Goal: Find specific page/section: Locate a particular part of the current website

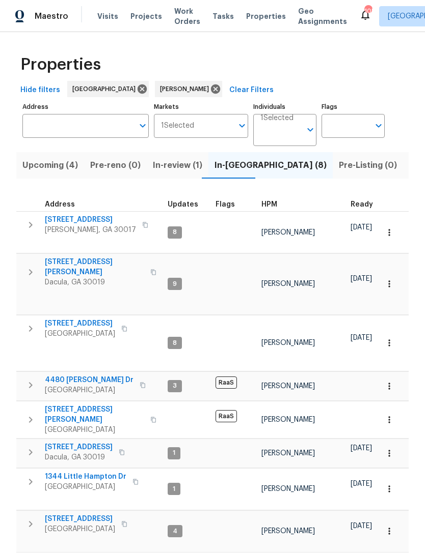
click at [45, 124] on input "Address" at bounding box center [77, 126] width 111 height 24
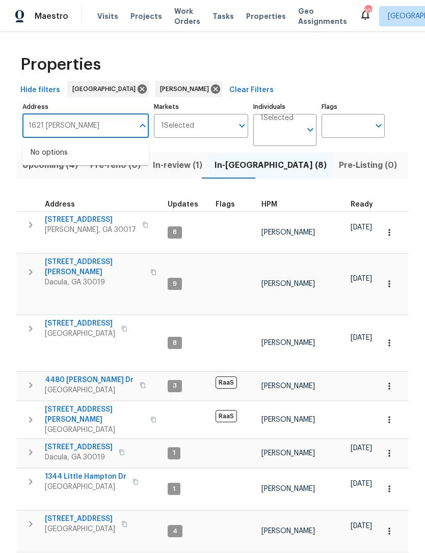
type input "1621 [PERSON_NAME]"
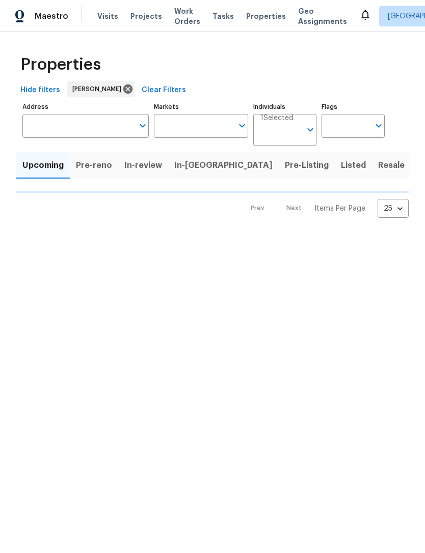
type input "50"
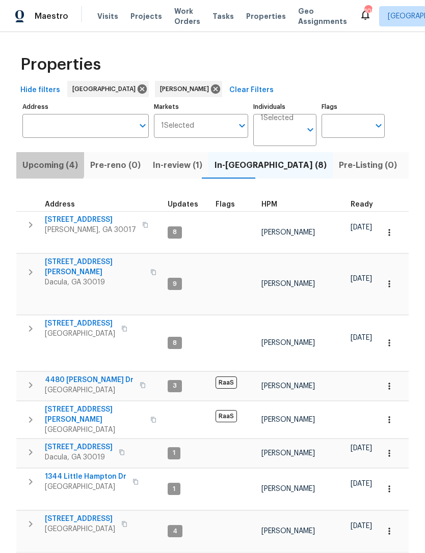
click at [46, 162] on span "Upcoming (4)" at bounding box center [49, 165] width 55 height 14
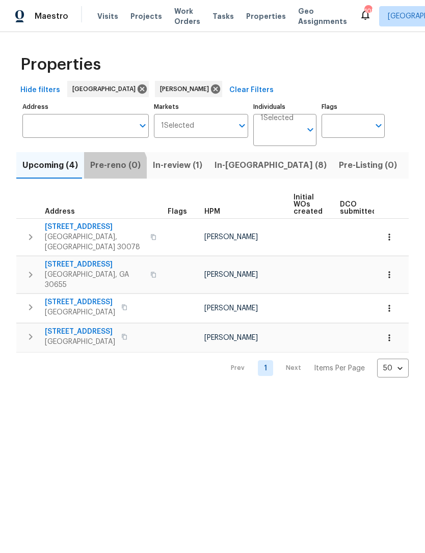
click at [106, 171] on span "Pre-reno (0)" at bounding box center [115, 165] width 50 height 14
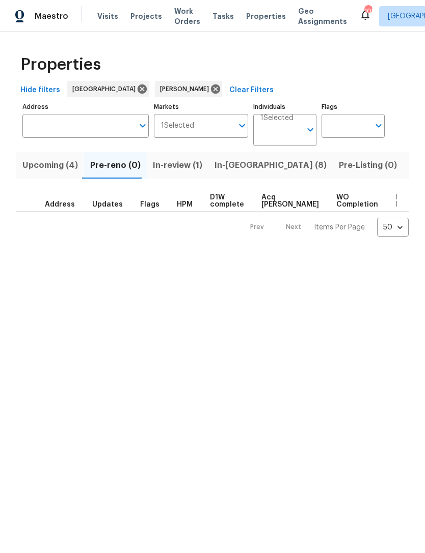
click at [186, 165] on span "In-review (1)" at bounding box center [177, 165] width 49 height 14
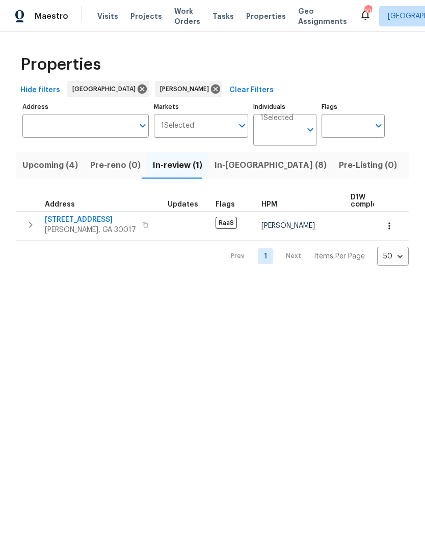
click at [59, 220] on span "1621 Annapolis Way" at bounding box center [90, 220] width 91 height 10
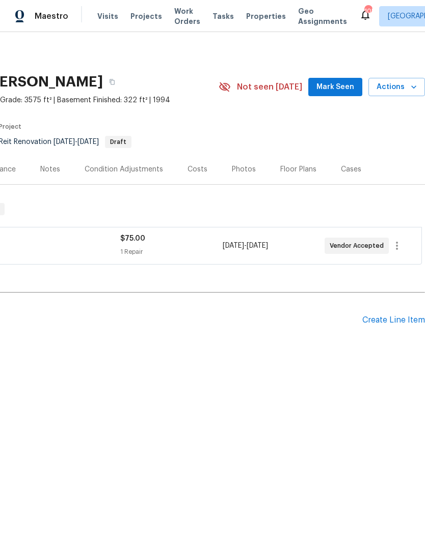
scroll to position [0, 151]
click at [342, 92] on span "Mark Seen" at bounding box center [335, 87] width 38 height 13
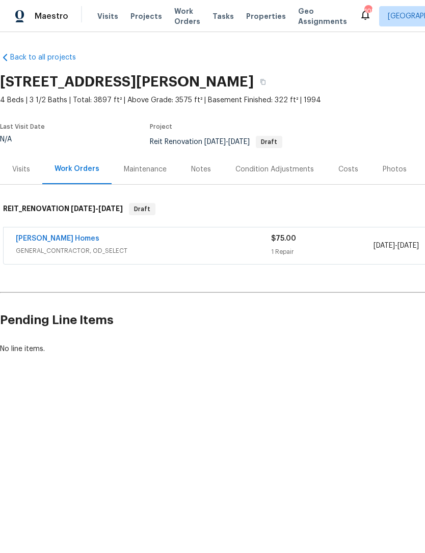
scroll to position [0, 0]
